Goal: Transaction & Acquisition: Subscribe to service/newsletter

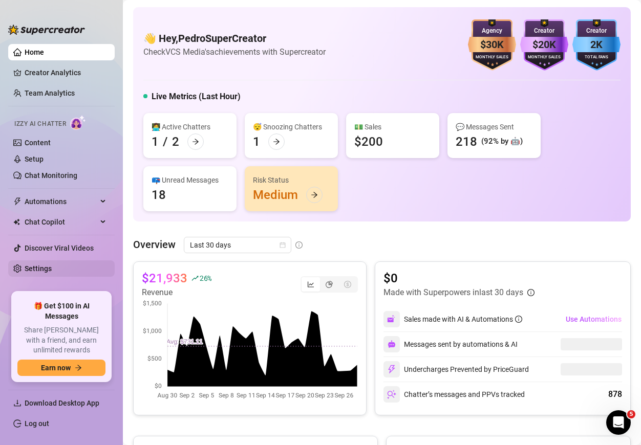
click at [39, 269] on link "Settings" at bounding box center [38, 268] width 27 height 8
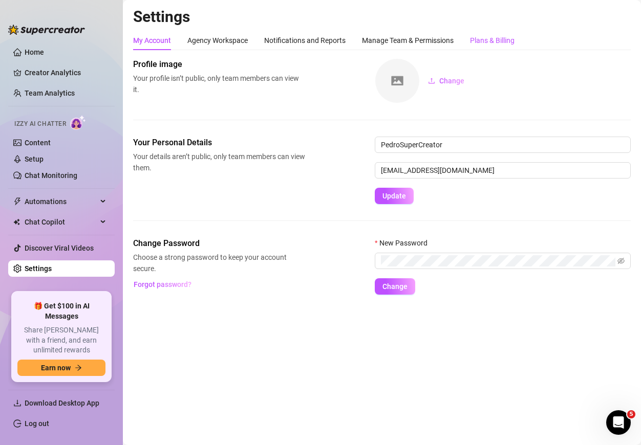
click at [487, 37] on div "Plans & Billing" at bounding box center [492, 40] width 45 height 11
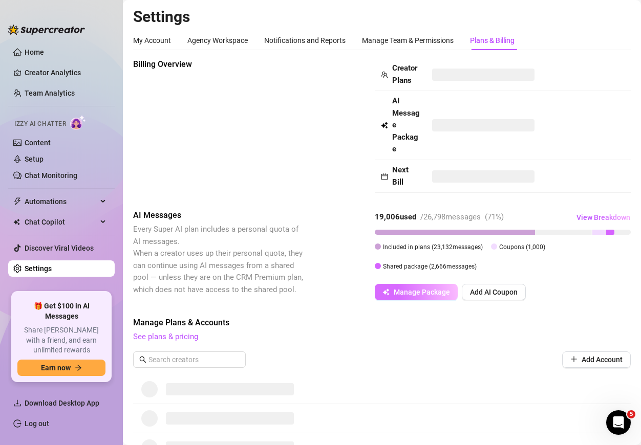
click at [428, 291] on span "Manage Package" at bounding box center [421, 292] width 56 height 8
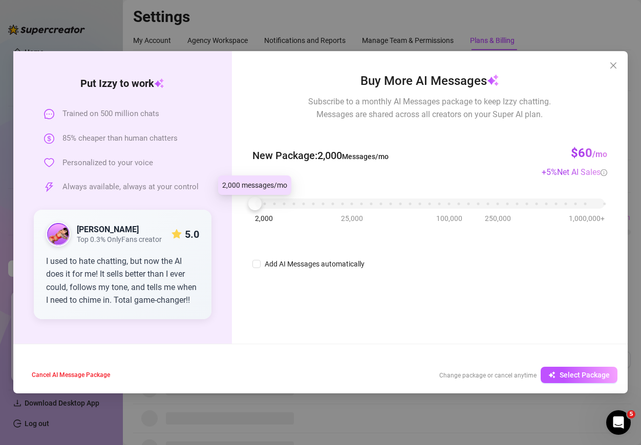
drag, startPoint x: 261, startPoint y: 203, endPoint x: 229, endPoint y: 206, distance: 32.4
click at [229, 206] on div "Put [PERSON_NAME] to work Trained on 500 million chats 85% cheaper than human c…" at bounding box center [320, 197] width 614 height 293
click at [567, 374] on span "Select Package" at bounding box center [584, 375] width 50 height 8
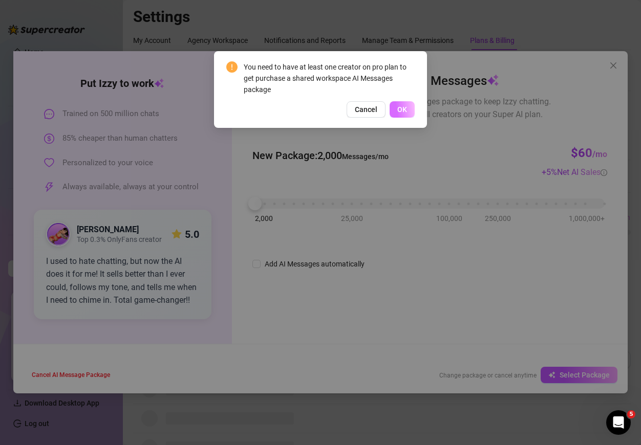
click at [400, 108] on span "OK" at bounding box center [402, 109] width 10 height 8
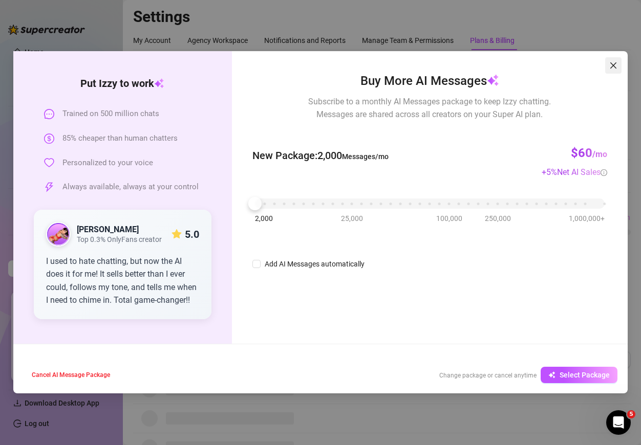
click at [616, 70] on button "Close" at bounding box center [613, 65] width 16 height 16
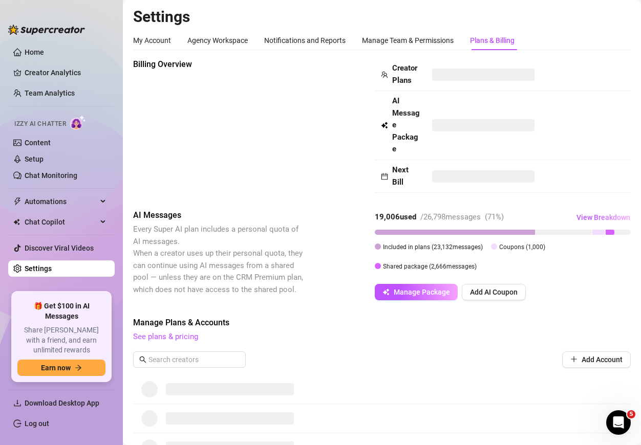
scroll to position [349, 0]
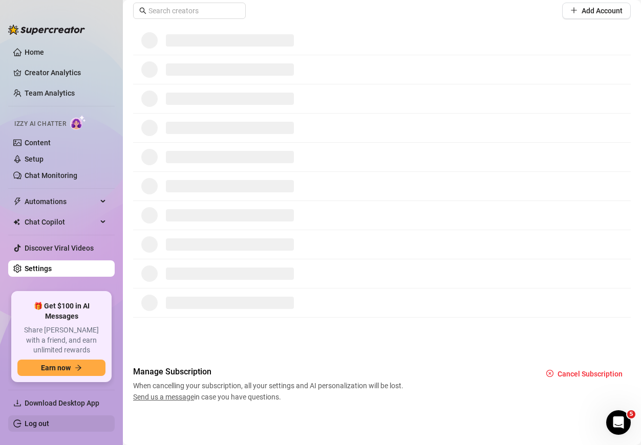
click at [48, 426] on link "Log out" at bounding box center [37, 424] width 25 height 8
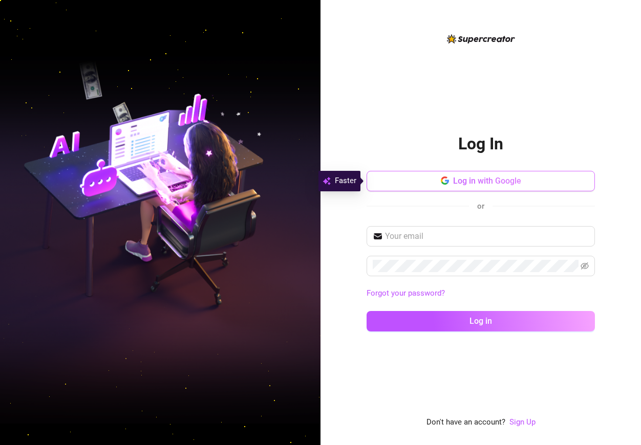
click at [439, 189] on button "Log in with Google" at bounding box center [480, 181] width 228 height 20
